Goal: Task Accomplishment & Management: Use online tool/utility

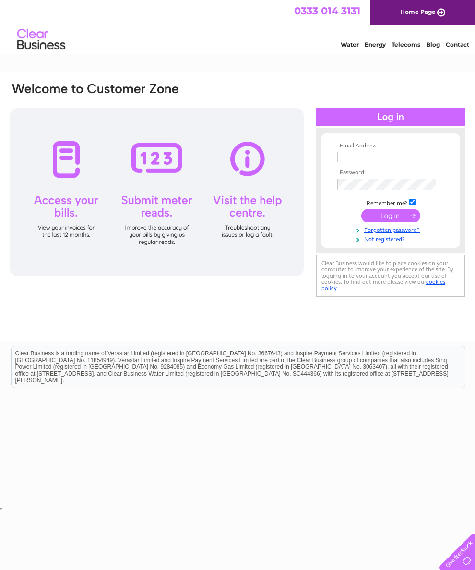
click at [356, 148] on th "Email Address:" at bounding box center [390, 146] width 111 height 7
click at [365, 153] on input "text" at bounding box center [386, 157] width 99 height 11
type input "tricia.goodwin@sky.com"
click at [389, 220] on input "submit" at bounding box center [390, 216] width 59 height 13
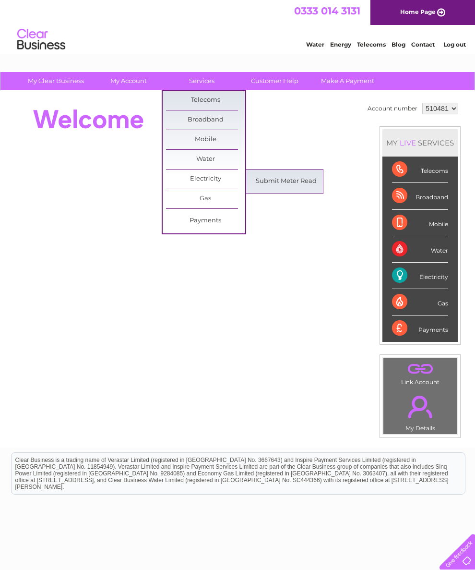
click at [296, 183] on link "Submit Meter Read" at bounding box center [286, 181] width 79 height 19
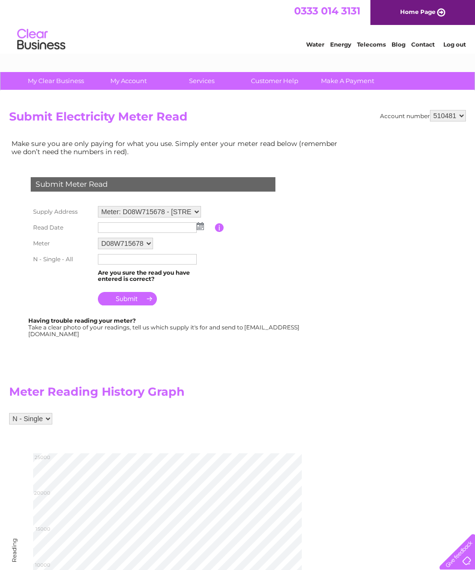
click at [198, 227] on img at bounding box center [200, 226] width 7 height 8
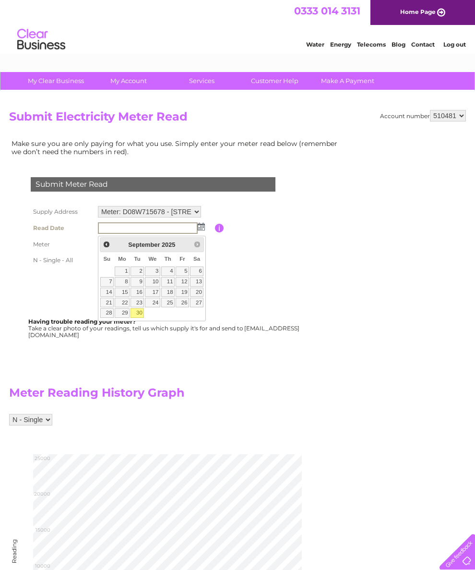
click at [143, 316] on link "30" at bounding box center [137, 313] width 13 height 10
type input "2025/09/30"
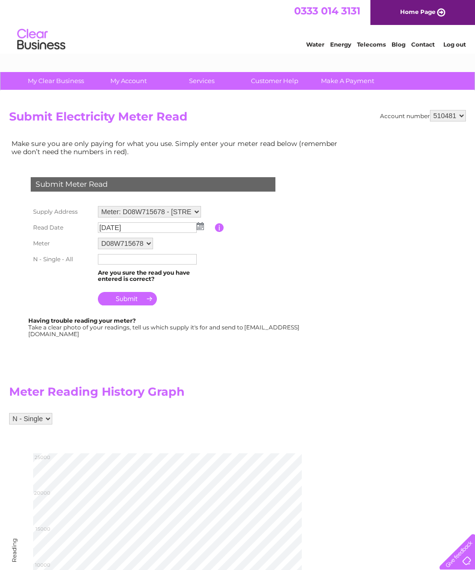
click at [111, 260] on input "text" at bounding box center [147, 259] width 99 height 11
type input "019856"
click at [137, 303] on input "submit" at bounding box center [127, 299] width 59 height 13
